Goal: Information Seeking & Learning: Learn about a topic

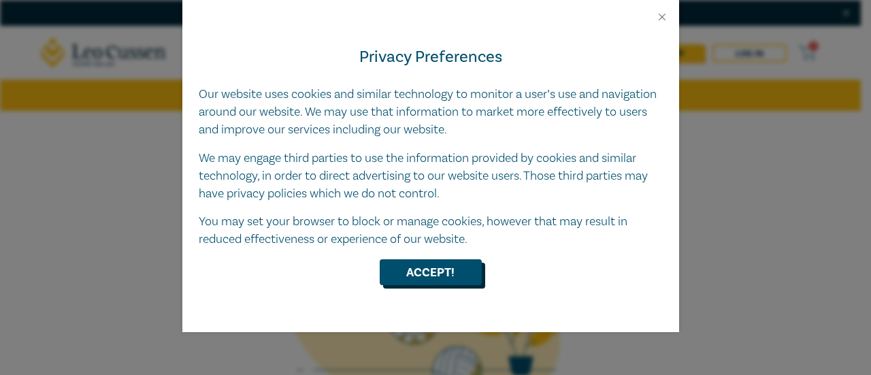
click at [407, 271] on button "Accept!" at bounding box center [431, 272] width 102 height 26
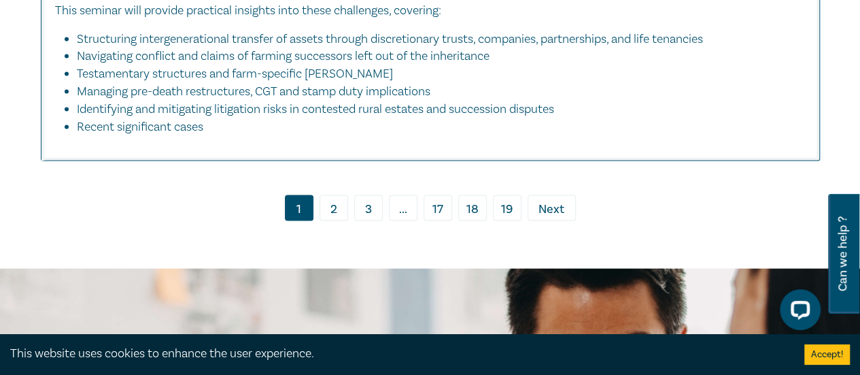
scroll to position [6526, 0]
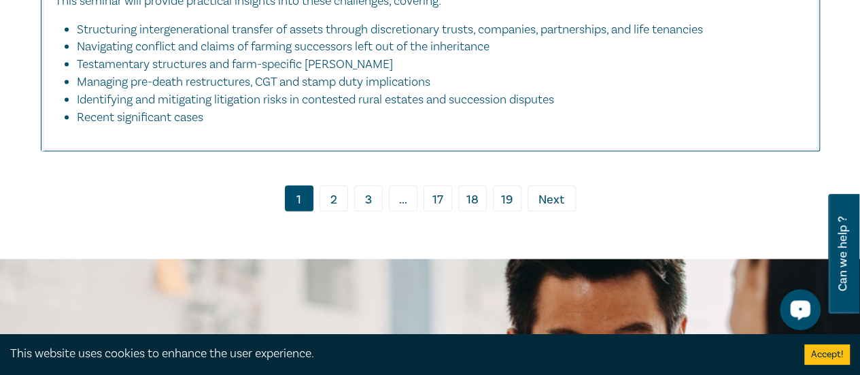
click at [331, 199] on link "2" at bounding box center [334, 199] width 29 height 26
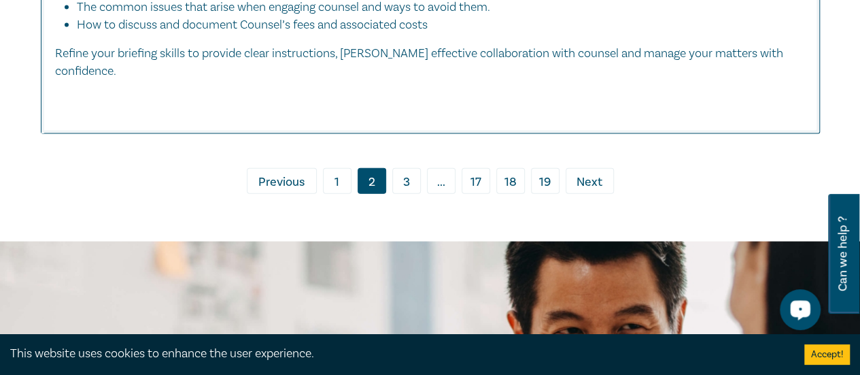
scroll to position [6683, 0]
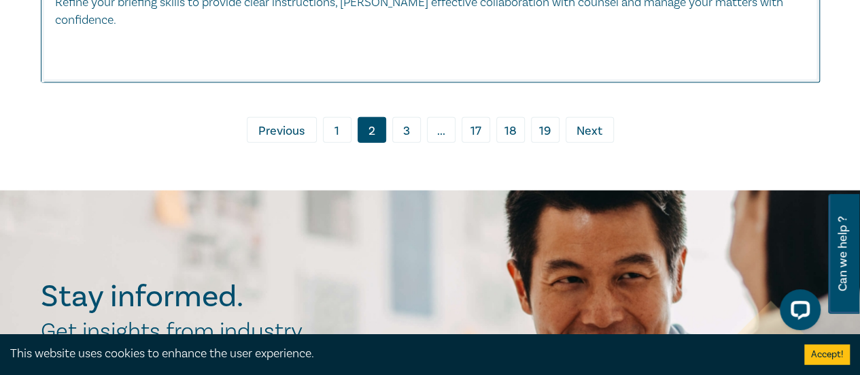
click at [405, 143] on link "3" at bounding box center [406, 130] width 29 height 26
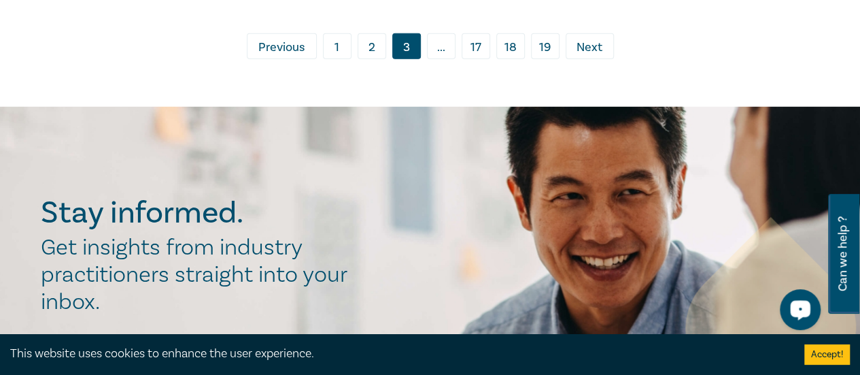
scroll to position [7151, 0]
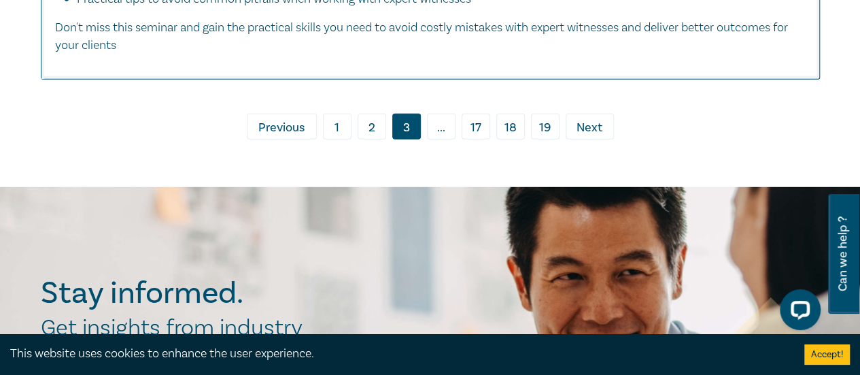
scroll to position [6932, 0]
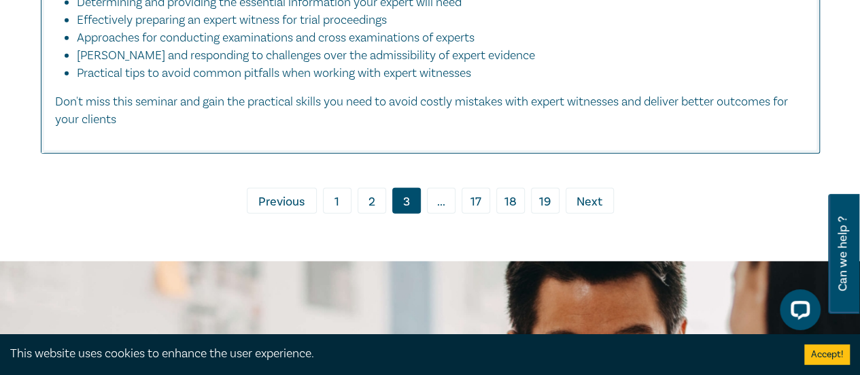
click at [435, 214] on span "..." at bounding box center [441, 201] width 29 height 26
click at [433, 214] on span "..." at bounding box center [441, 201] width 29 height 26
click at [446, 214] on span "..." at bounding box center [441, 201] width 29 height 26
click at [597, 211] on span "Next" at bounding box center [590, 202] width 26 height 18
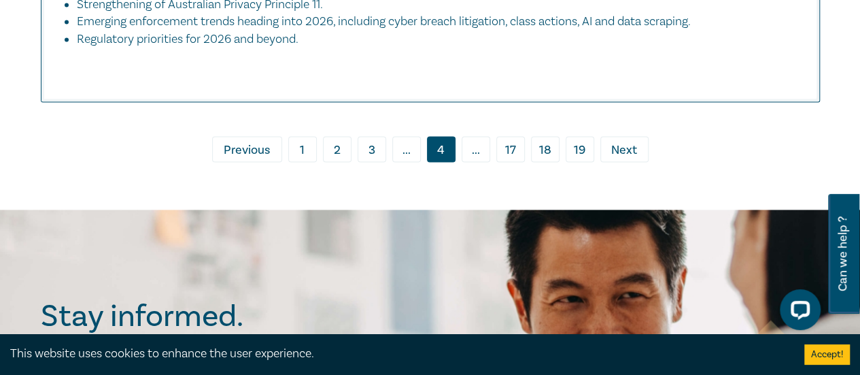
scroll to position [6249, 0]
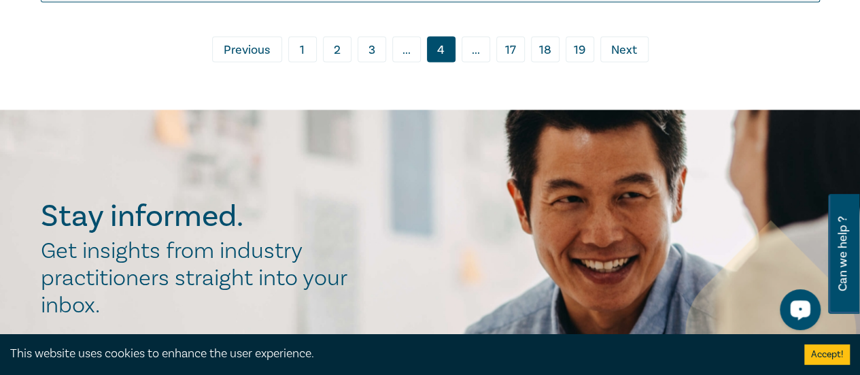
click at [623, 46] on span "Next" at bounding box center [624, 50] width 26 height 18
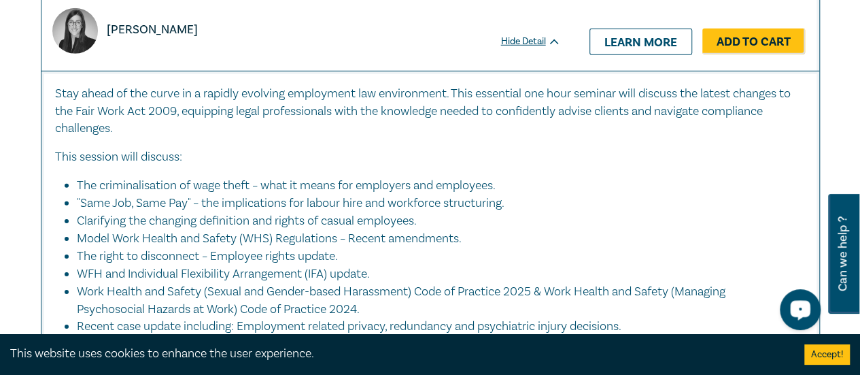
scroll to position [7270, 0]
